Goal: Information Seeking & Learning: Learn about a topic

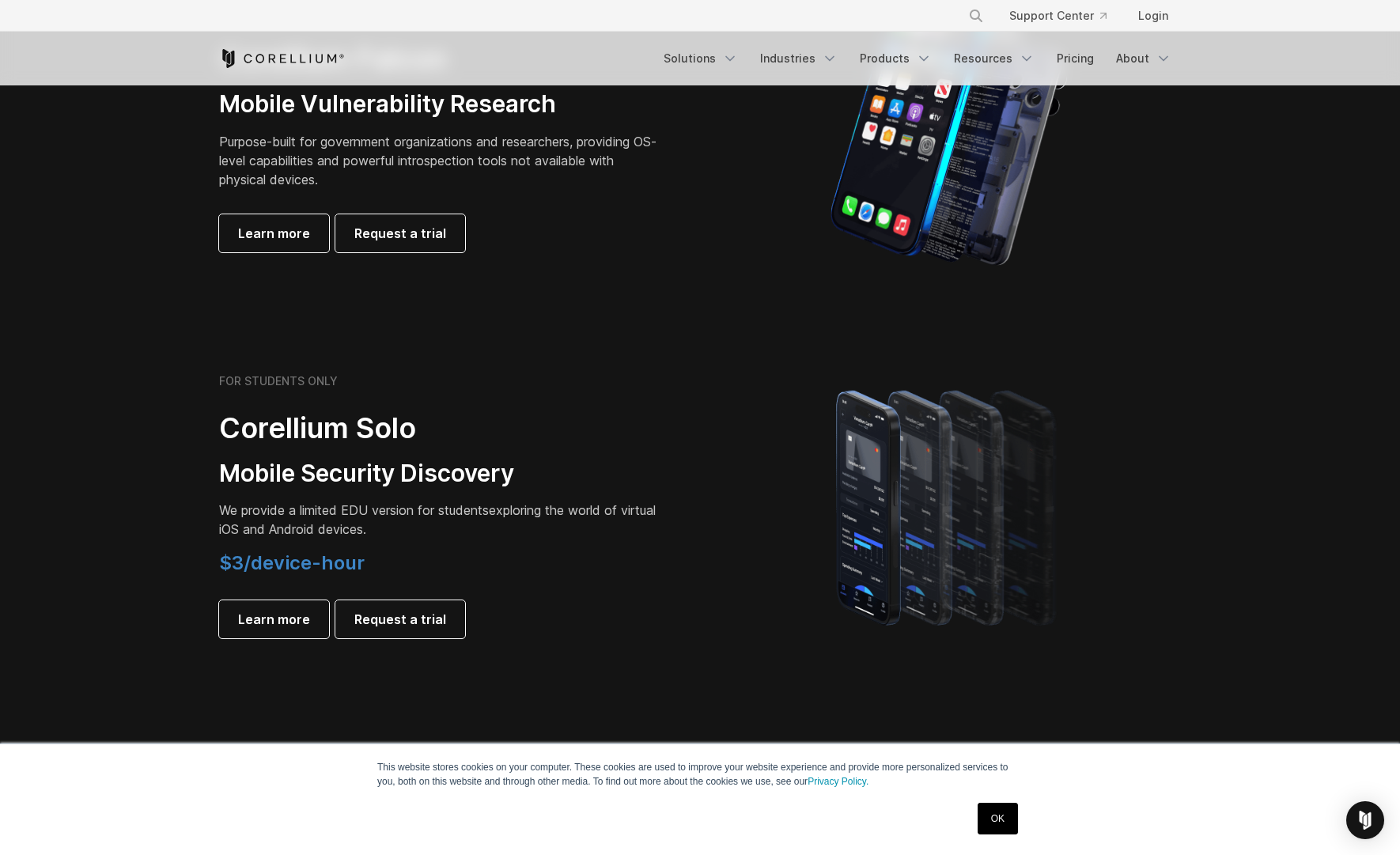
scroll to position [870, 0]
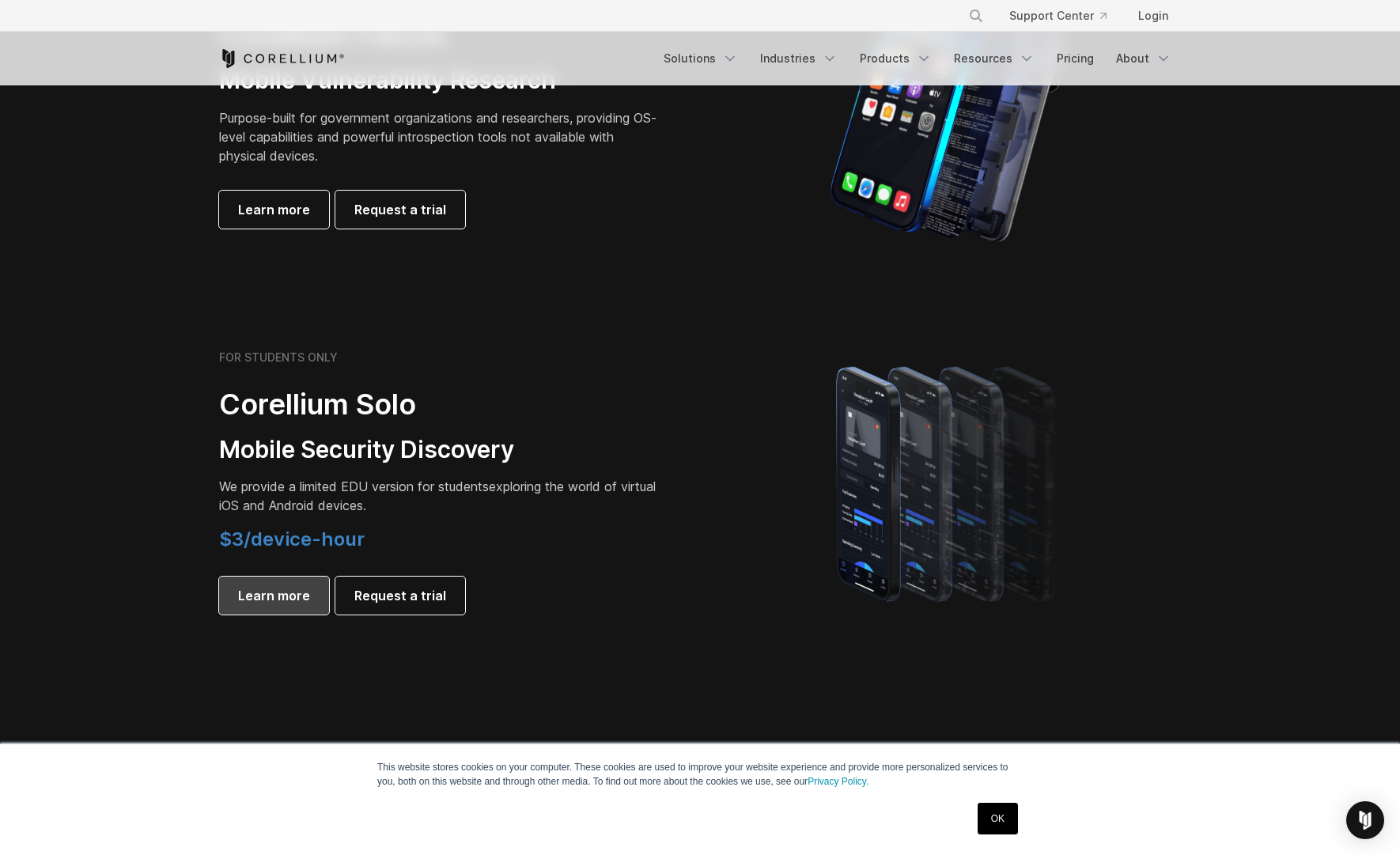
click at [318, 589] on link "Learn more" at bounding box center [274, 595] width 110 height 38
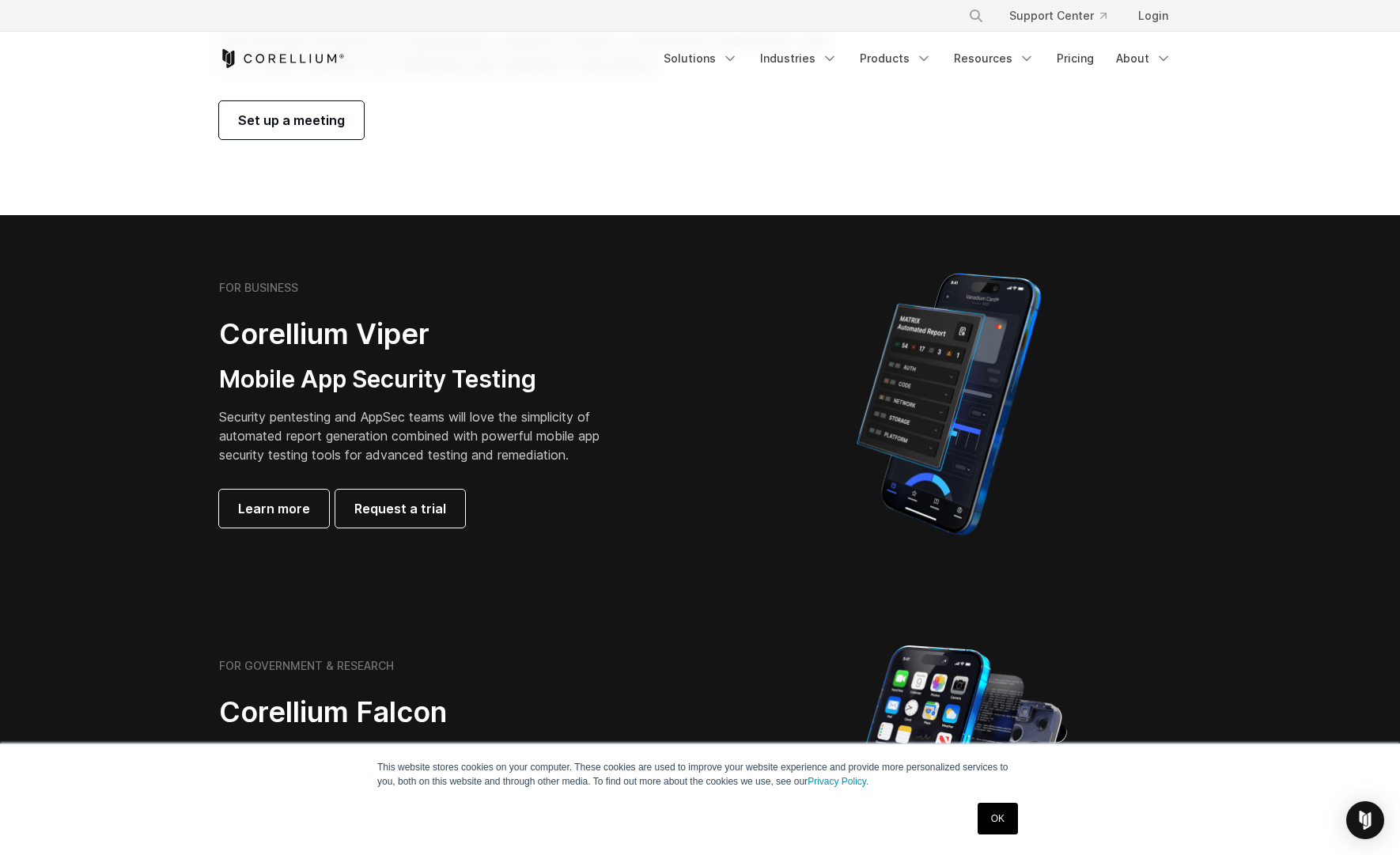
scroll to position [158, 0]
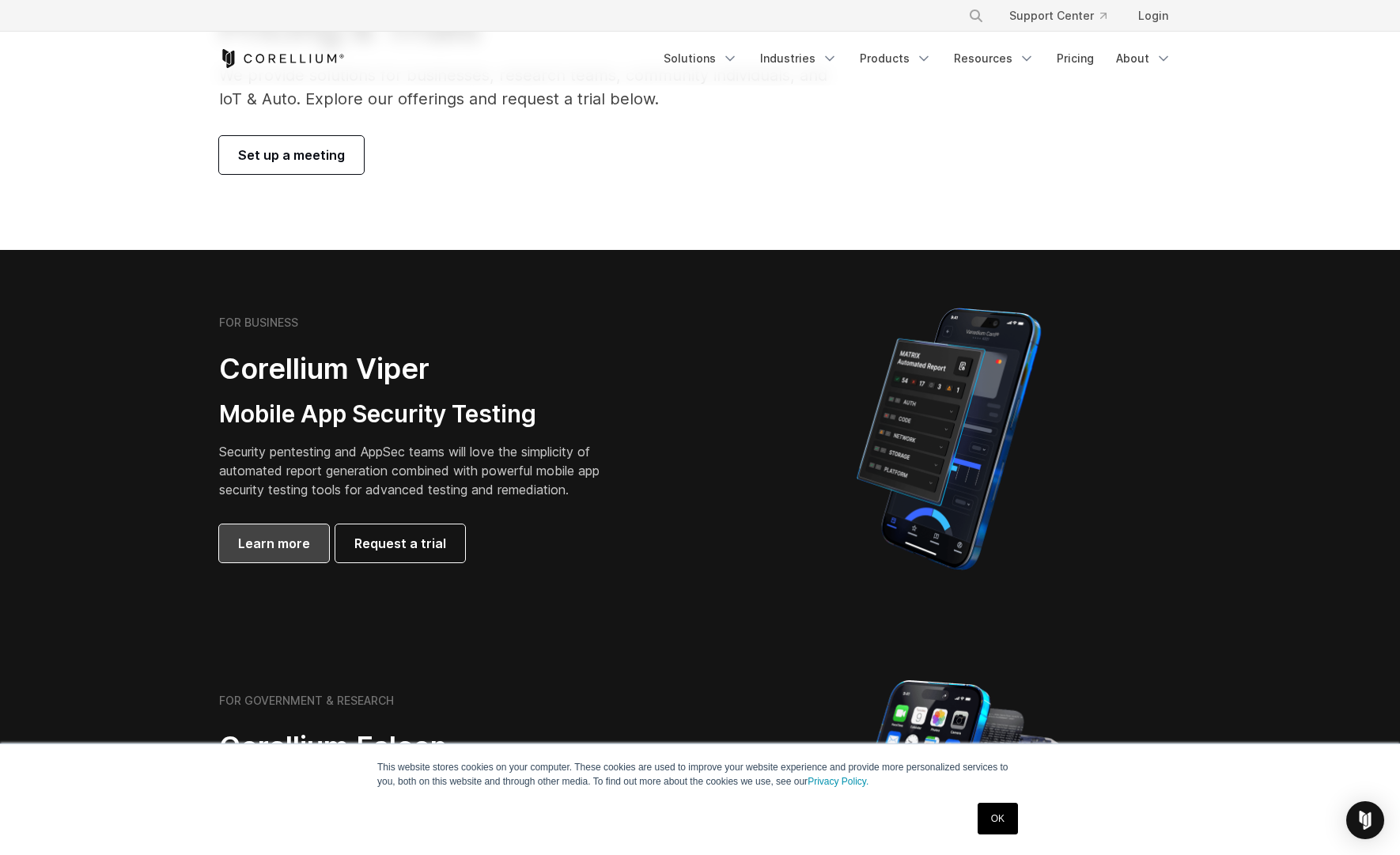
click at [234, 548] on link "Learn more" at bounding box center [274, 543] width 110 height 38
